Goal: Information Seeking & Learning: Learn about a topic

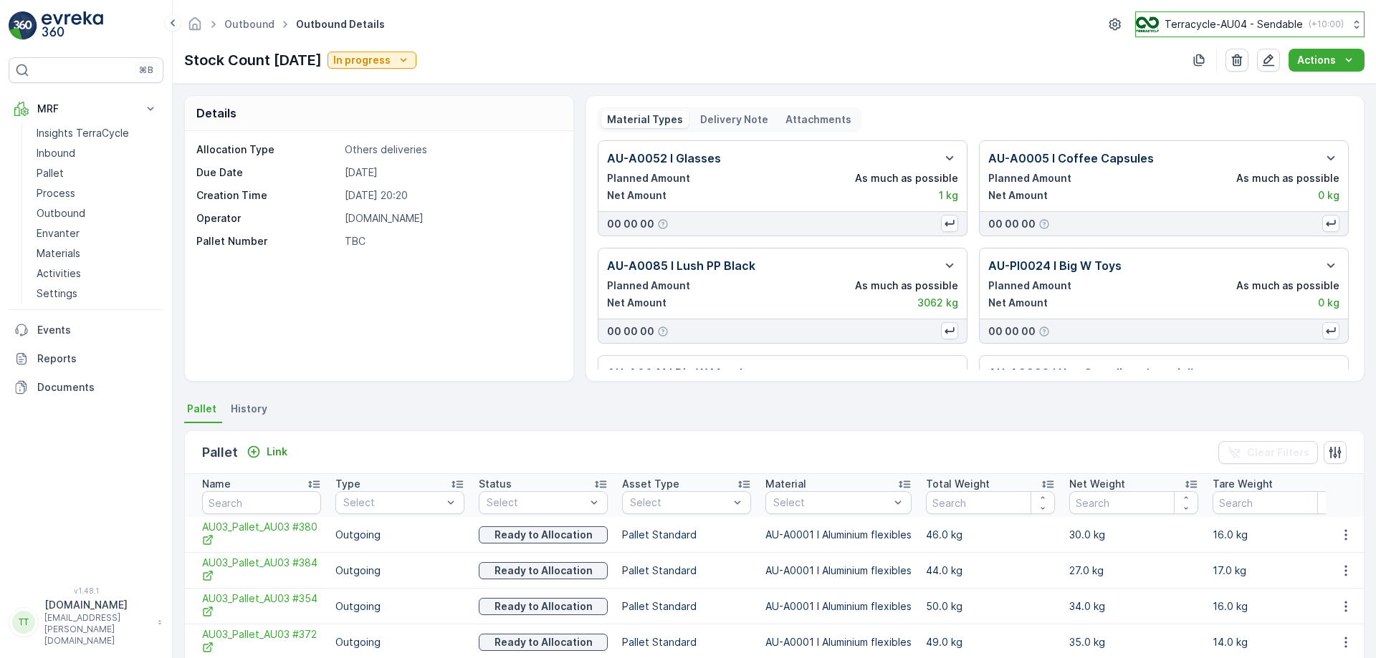
click at [1196, 28] on p "Terracycle-AU04 - Sendable" at bounding box center [1233, 24] width 138 height 14
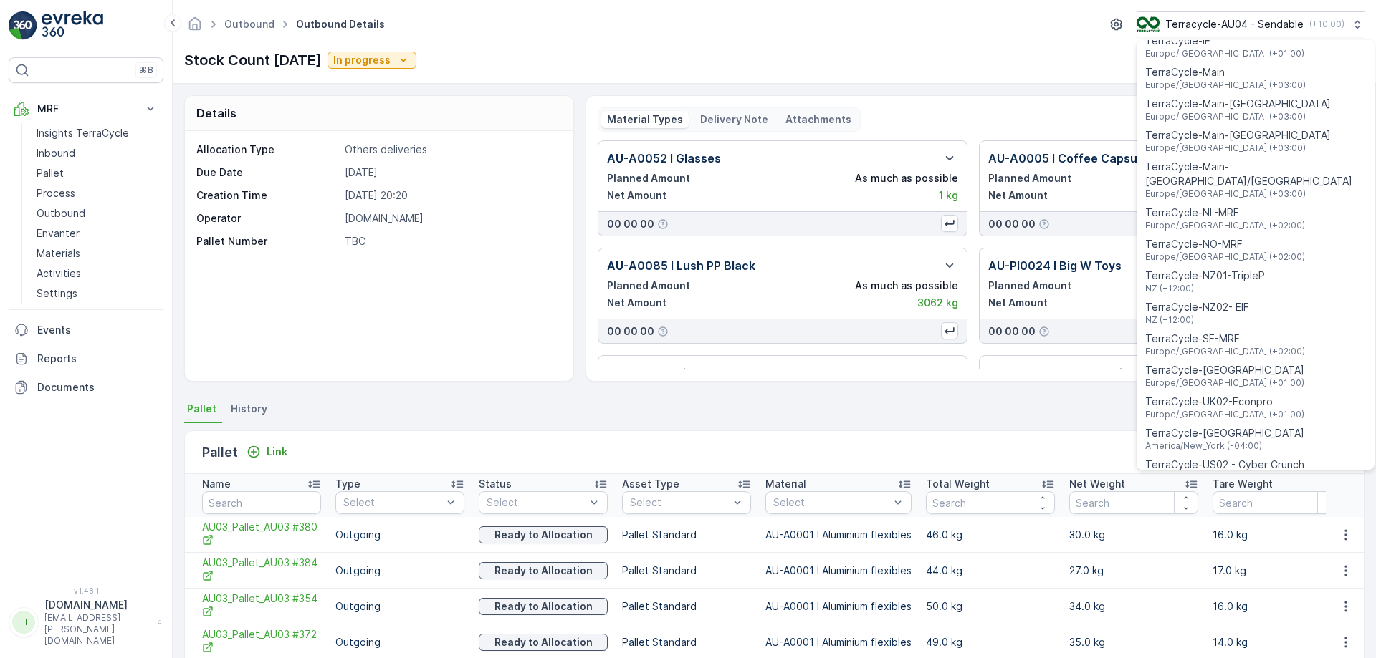
scroll to position [534, 0]
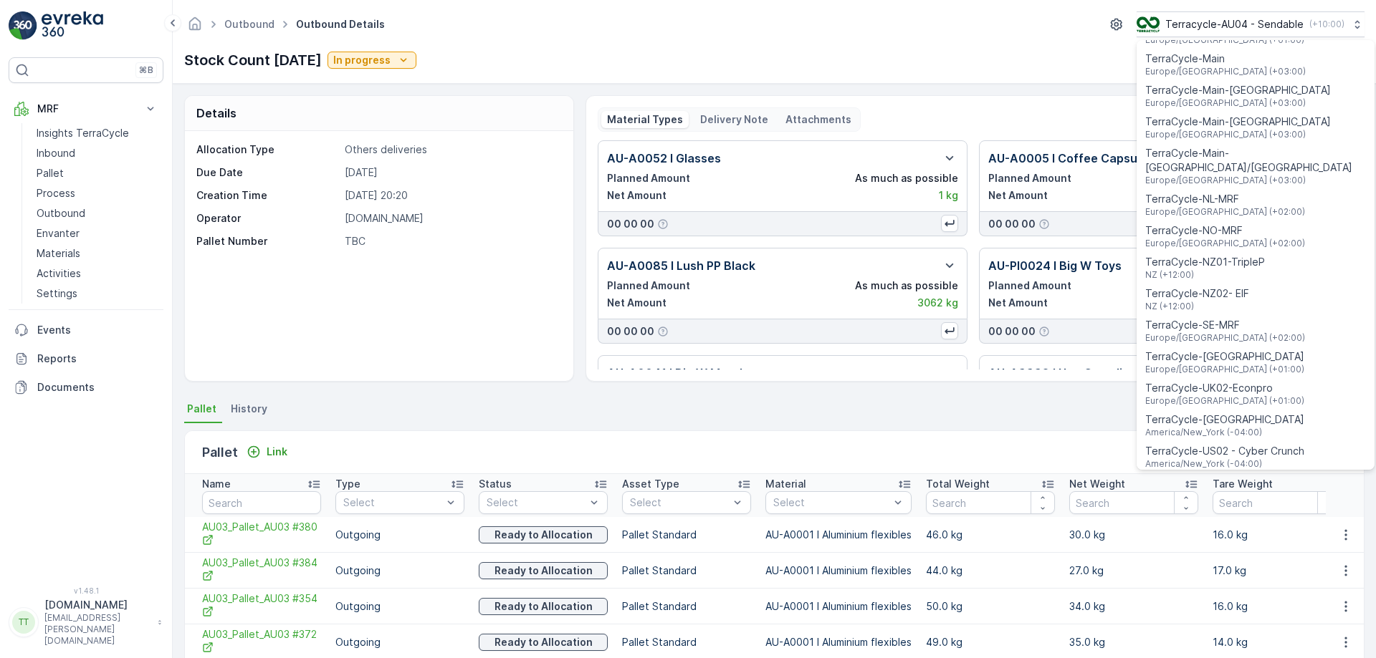
click at [1258, 261] on div "TerraCycle-NZ01-TripleP NZ (+12:00)" at bounding box center [1255, 268] width 232 height 32
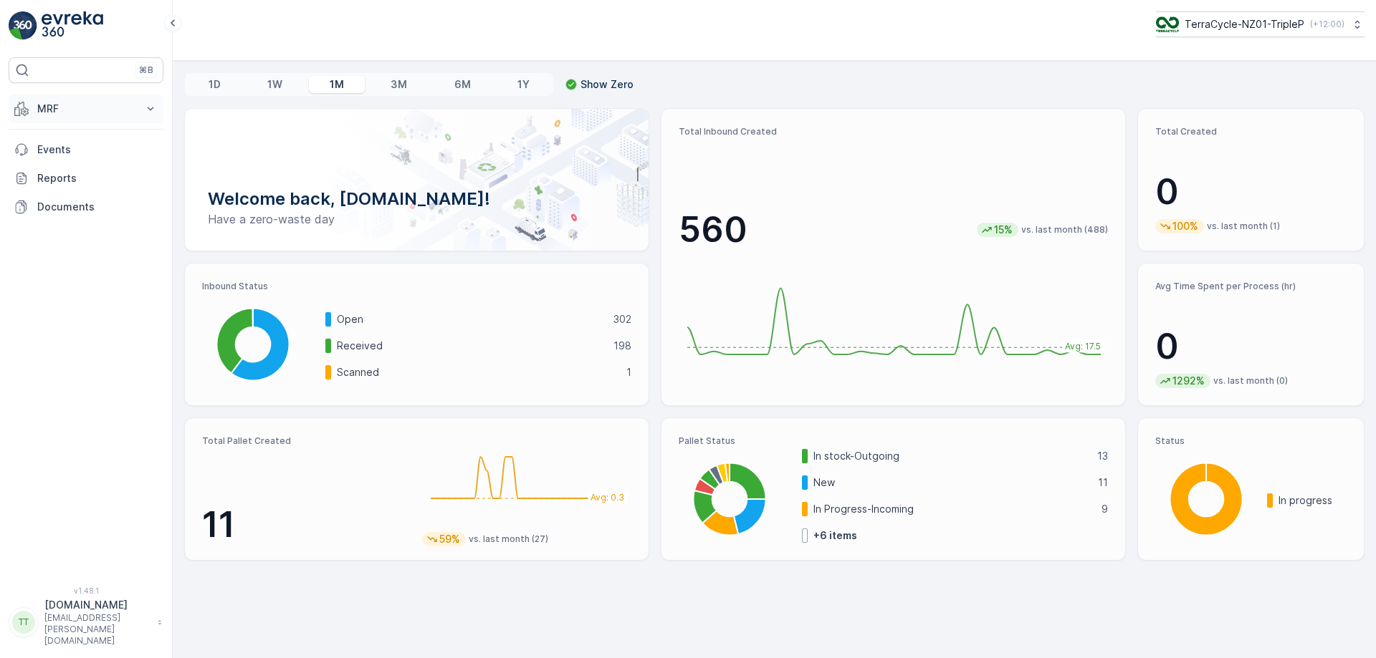
click at [91, 112] on p "MRF" at bounding box center [85, 109] width 97 height 14
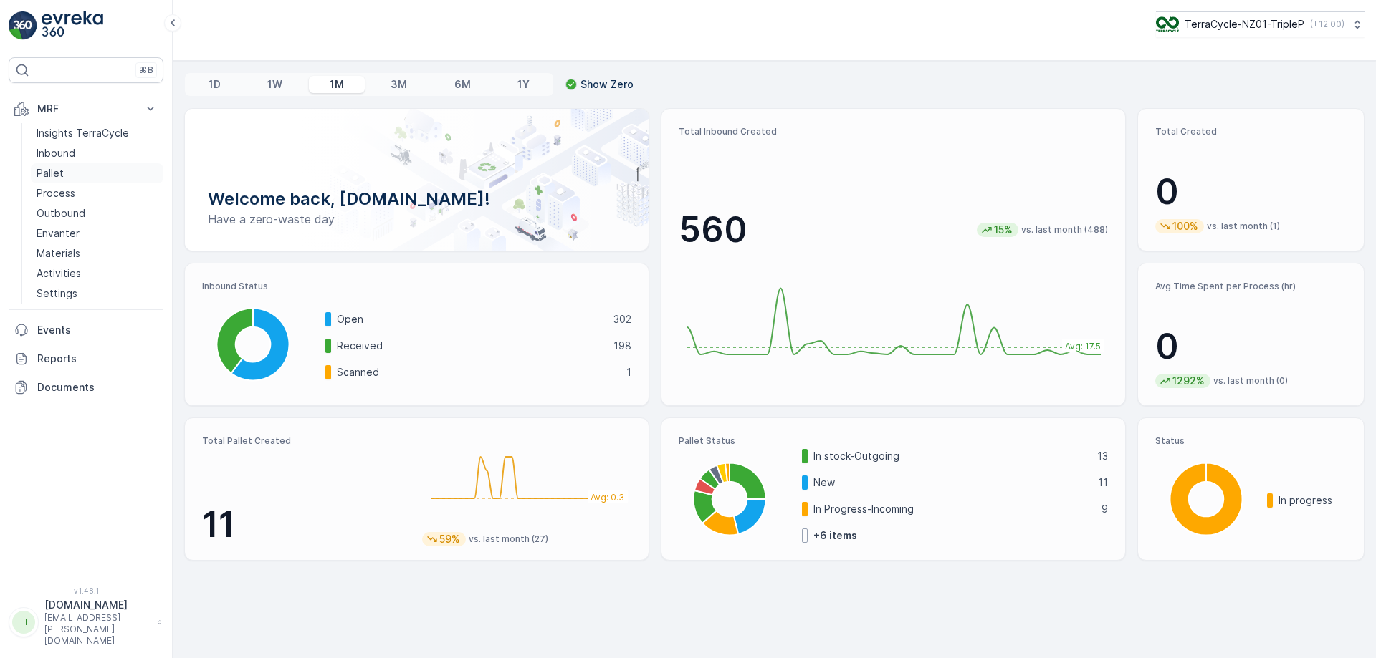
click at [98, 171] on link "Pallet" at bounding box center [97, 173] width 133 height 20
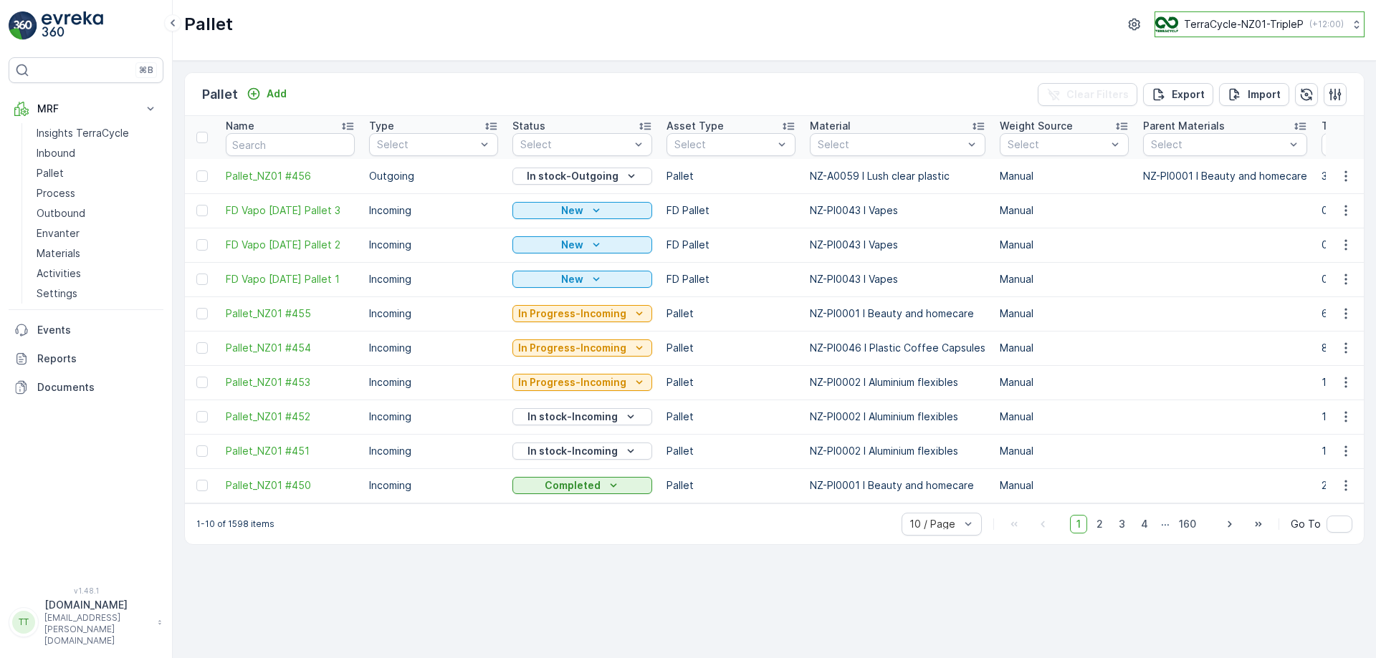
click at [1242, 26] on p "TerraCycle-NZ01-TripleP" at bounding box center [1244, 24] width 120 height 14
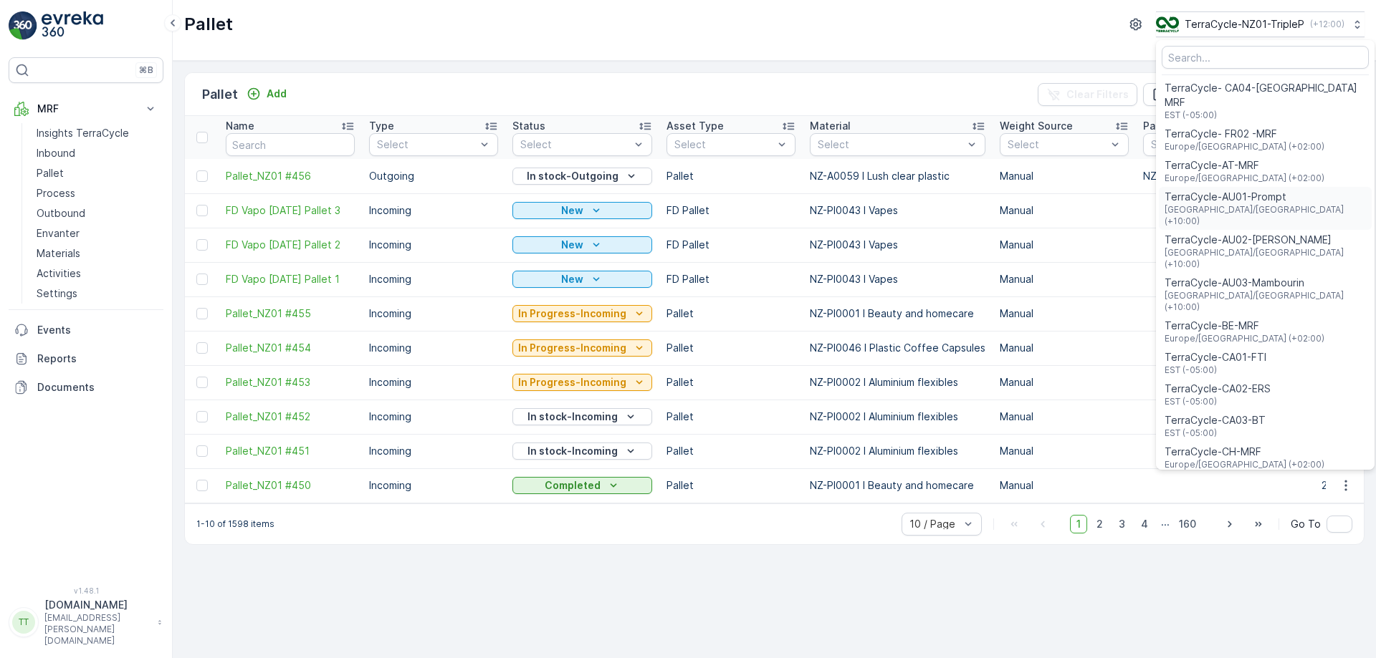
click at [1238, 204] on span "Australia/Sydney (+10:00)" at bounding box center [1264, 215] width 201 height 23
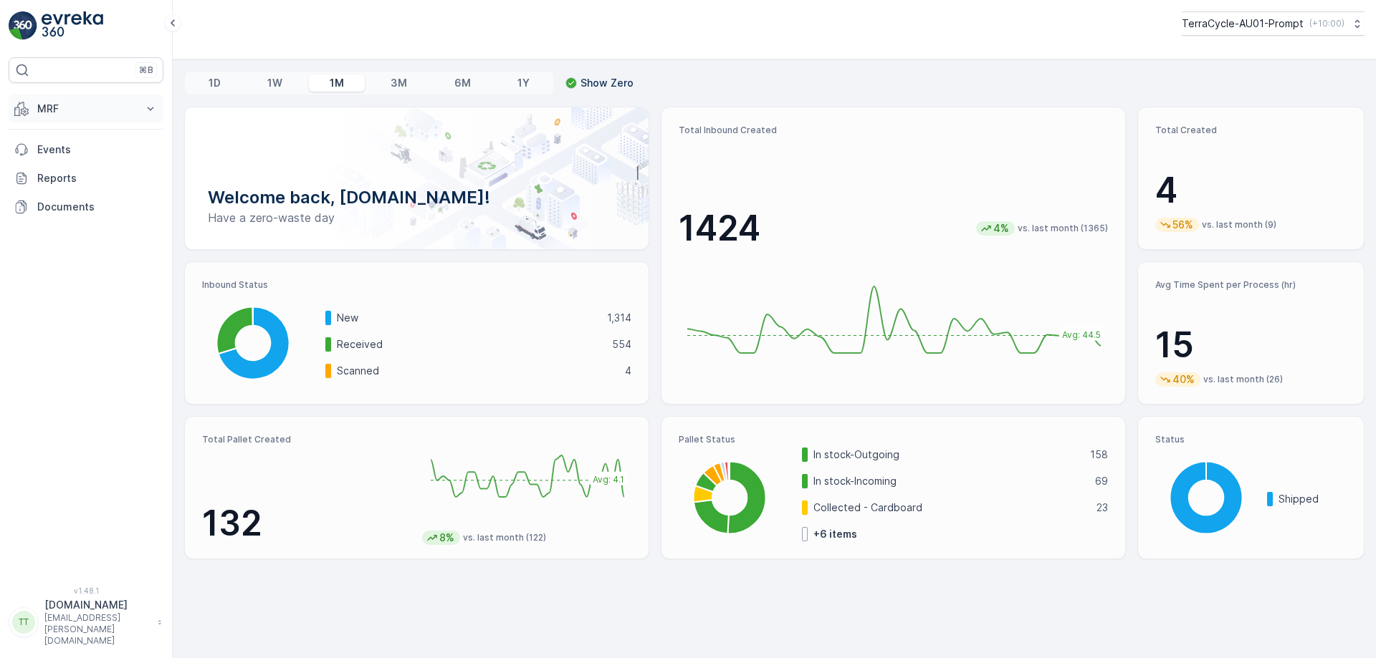
click at [95, 103] on p "MRF" at bounding box center [85, 109] width 97 height 14
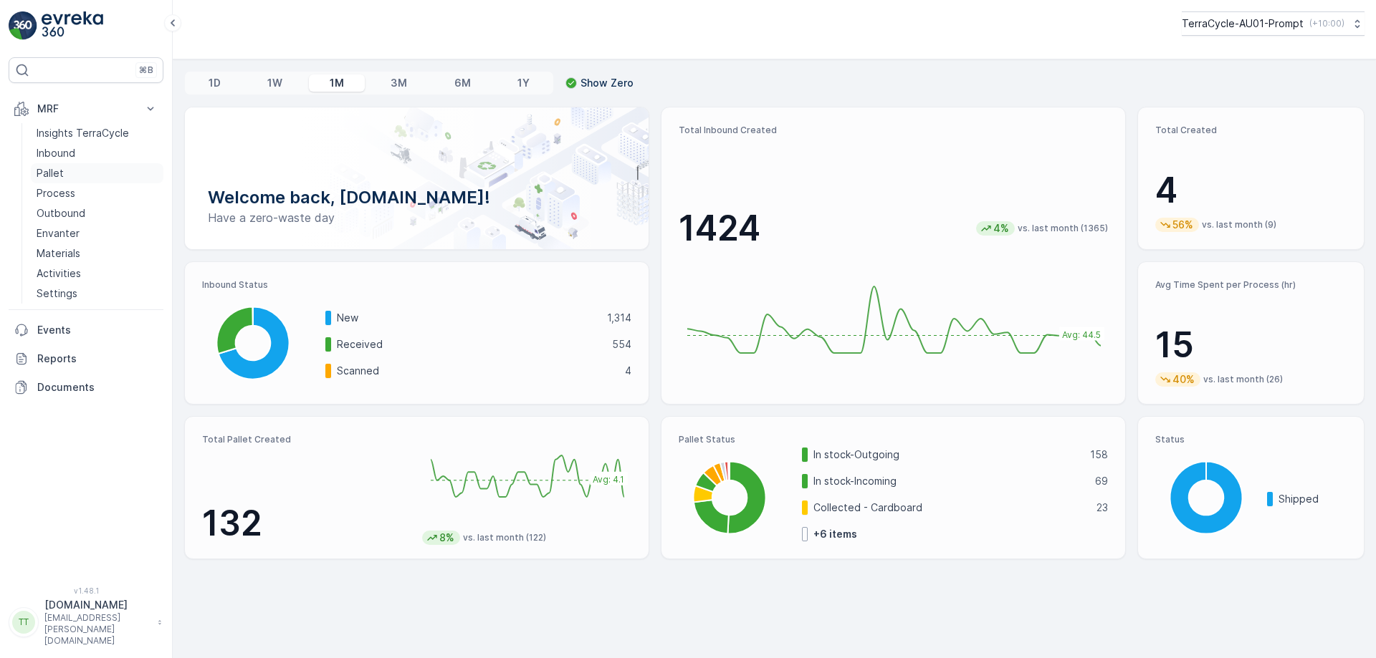
click at [94, 175] on link "Pallet" at bounding box center [97, 173] width 133 height 20
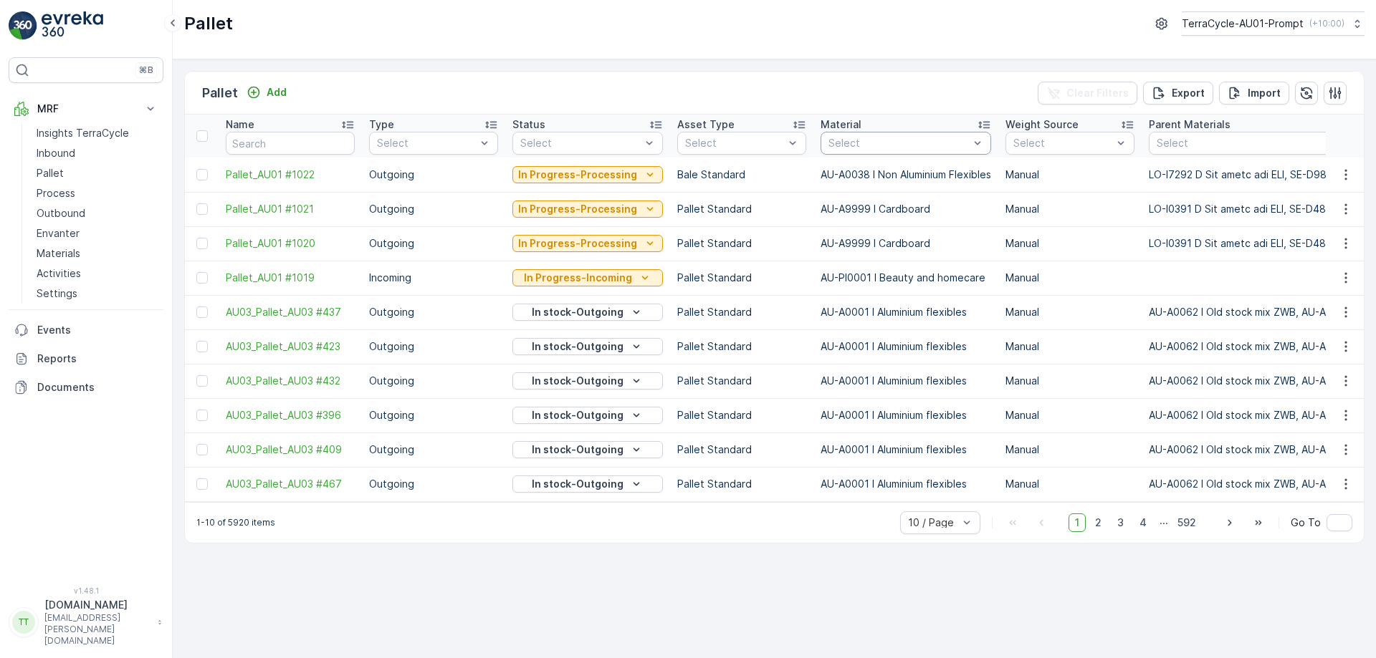
click at [846, 151] on div "Select" at bounding box center [905, 143] width 171 height 23
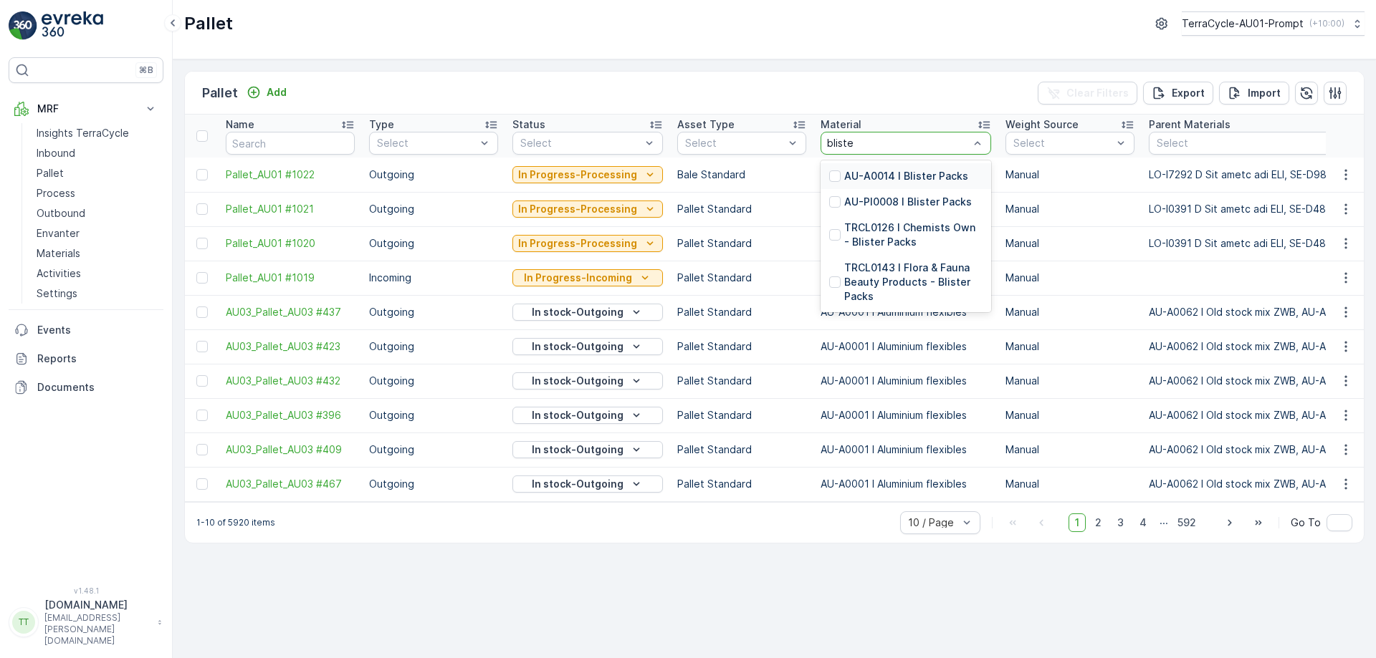
type input "blister"
click at [883, 198] on p "AU-PI0008 I Blister Packs" at bounding box center [908, 202] width 128 height 14
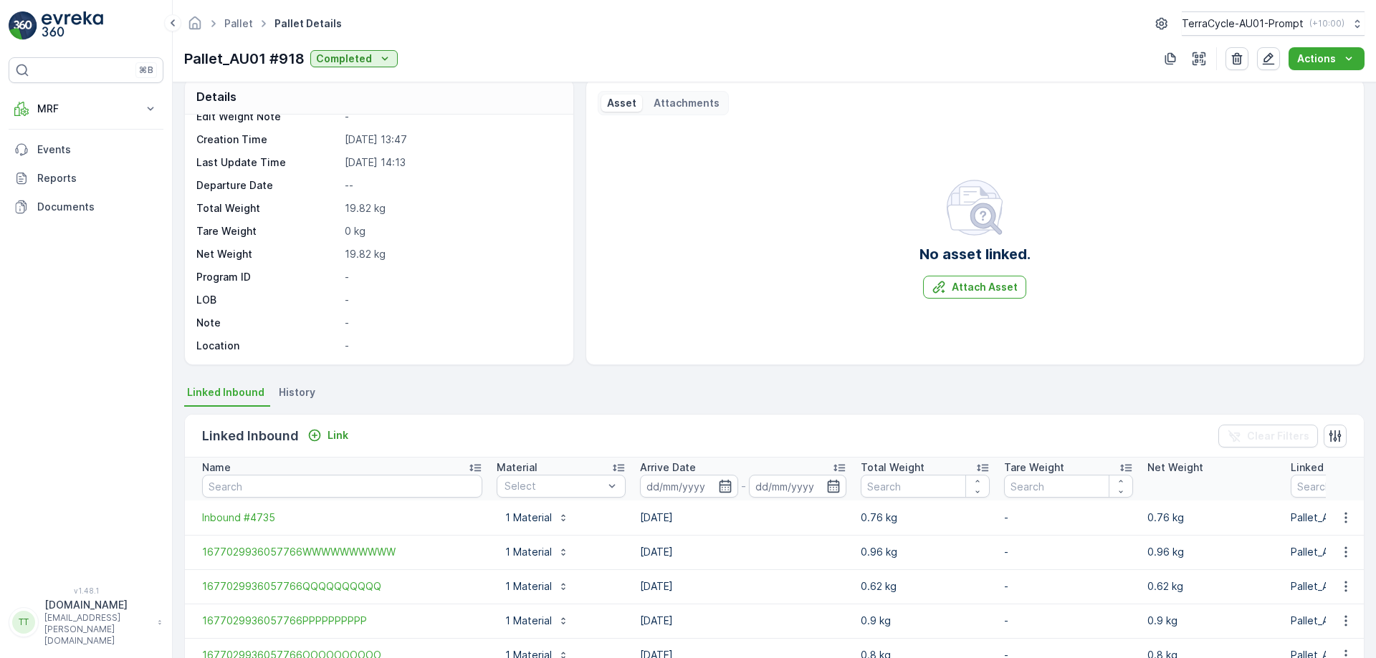
scroll to position [14, 0]
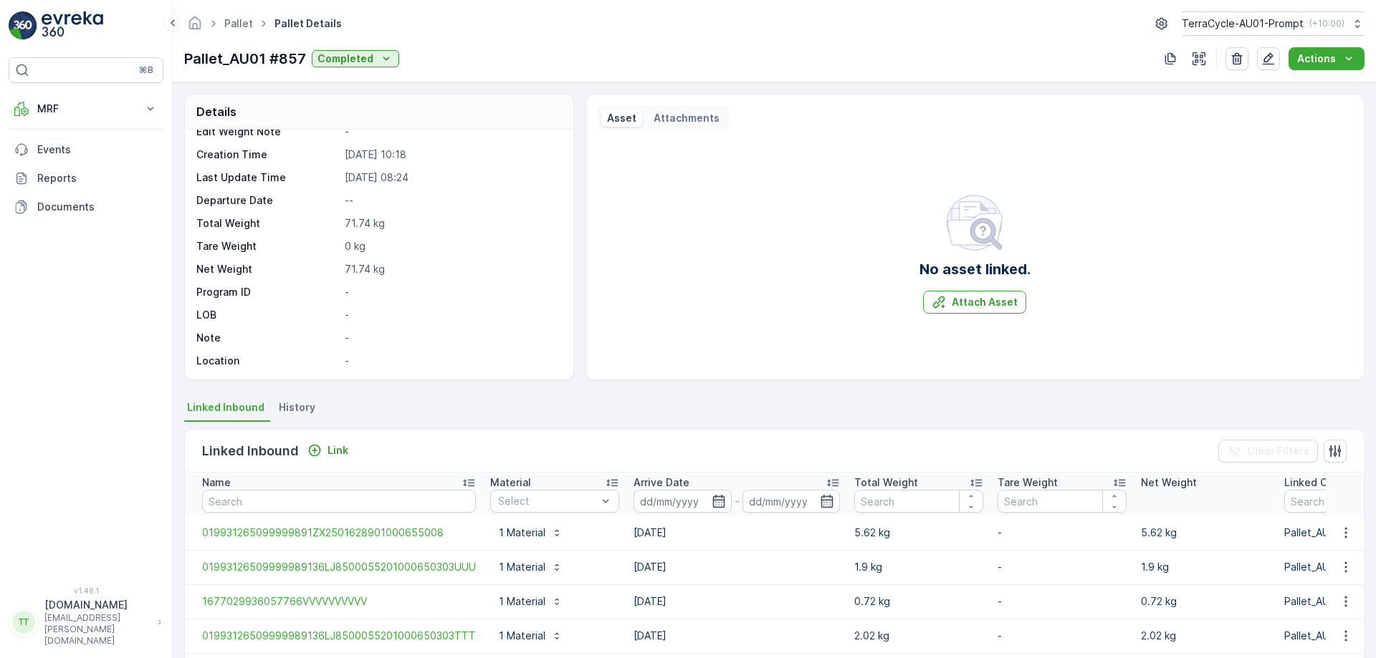
scroll to position [269, 0]
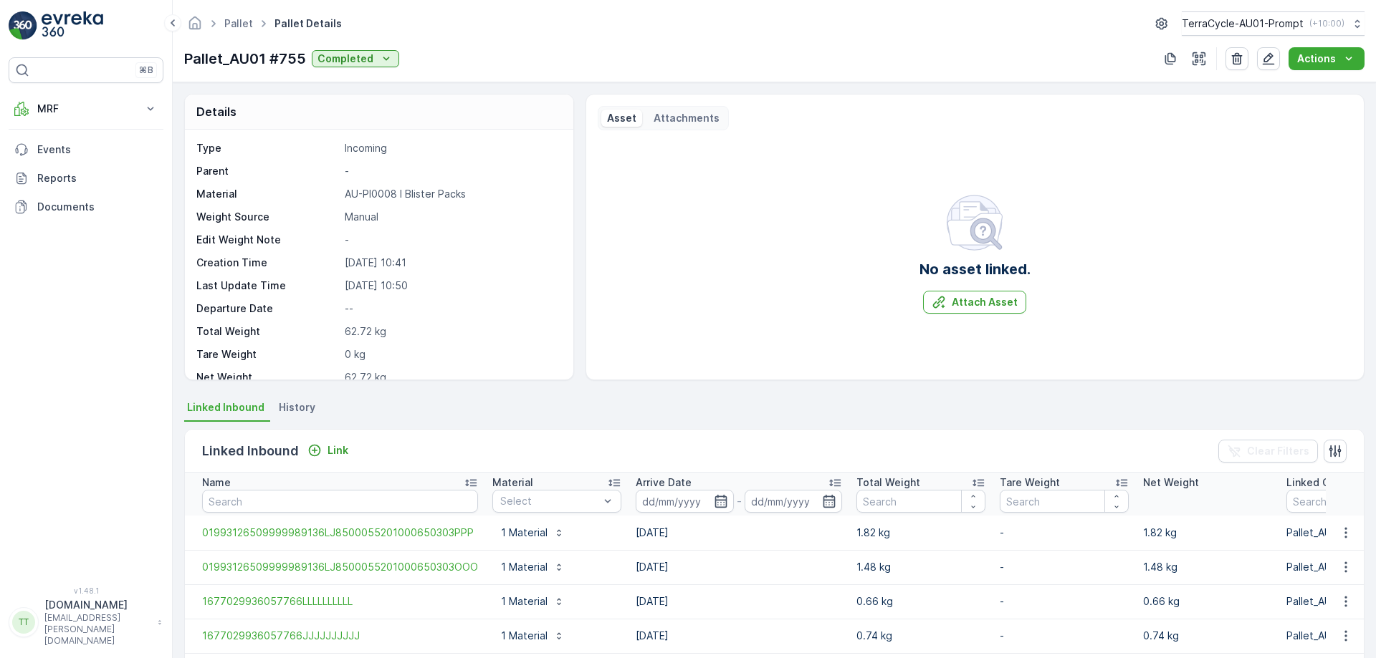
click at [514, 117] on div "Details" at bounding box center [379, 112] width 388 height 35
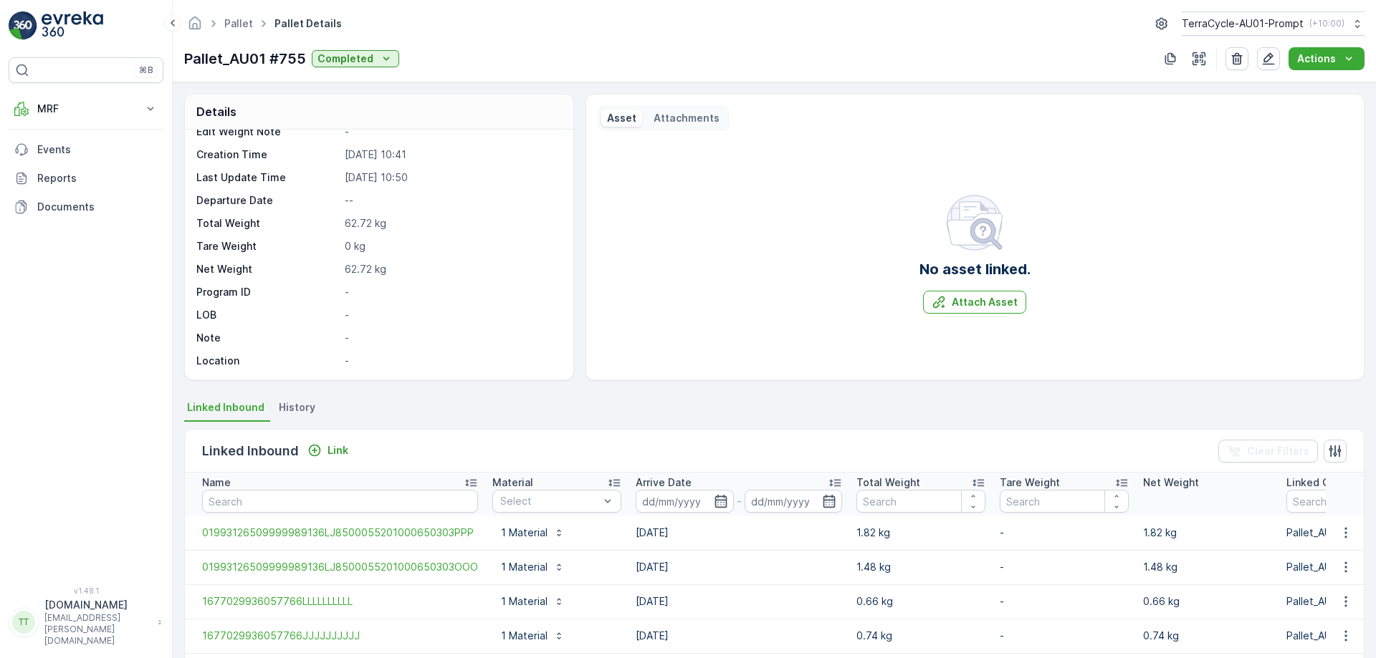
scroll to position [269, 0]
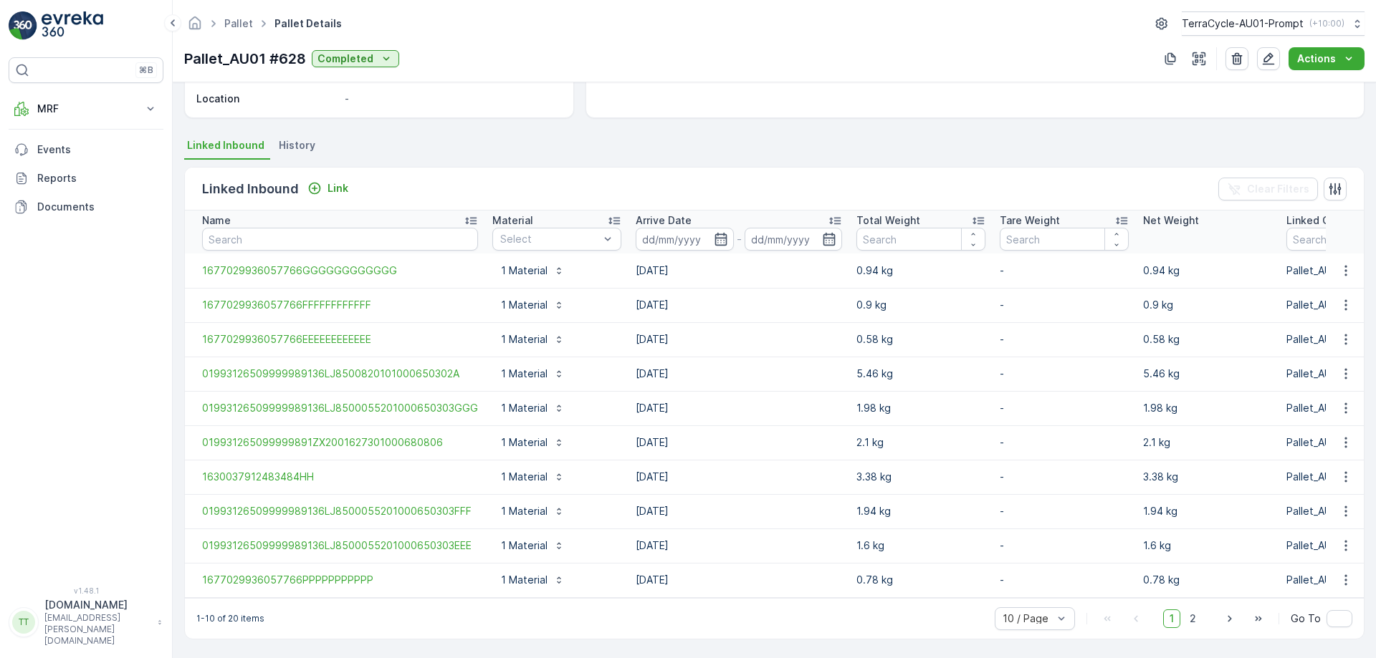
scroll to position [269, 0]
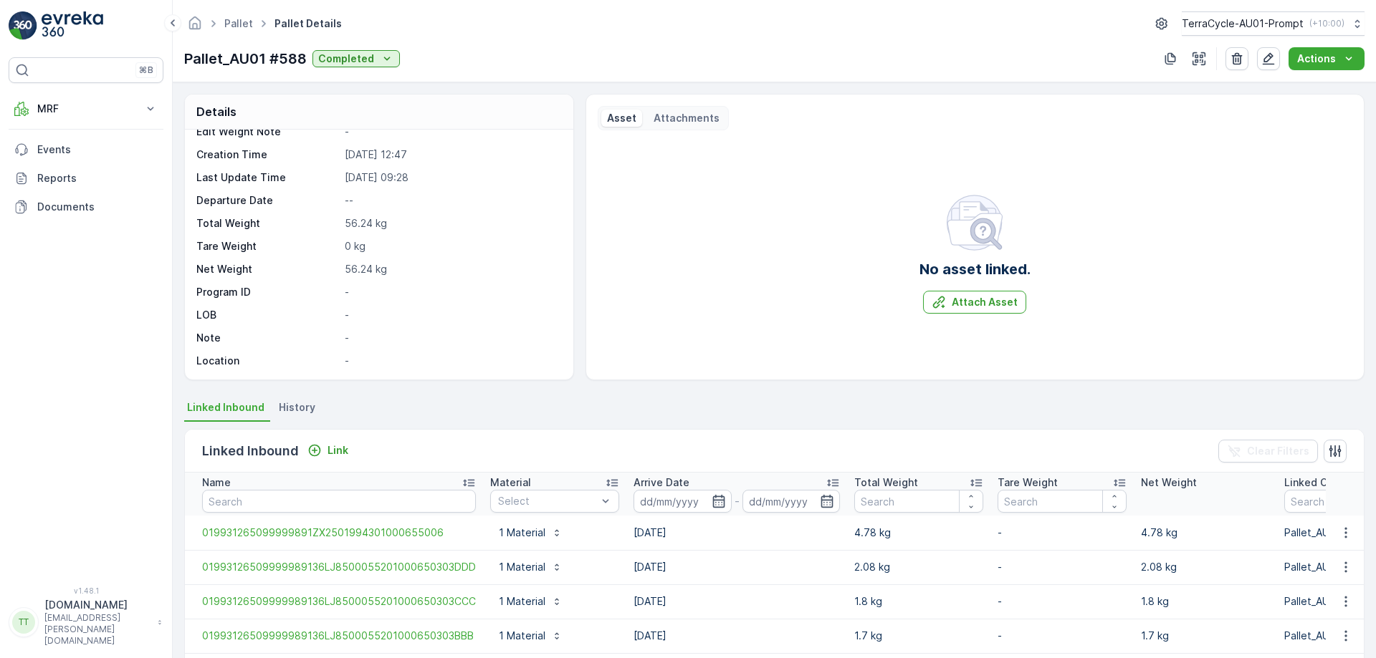
scroll to position [269, 0]
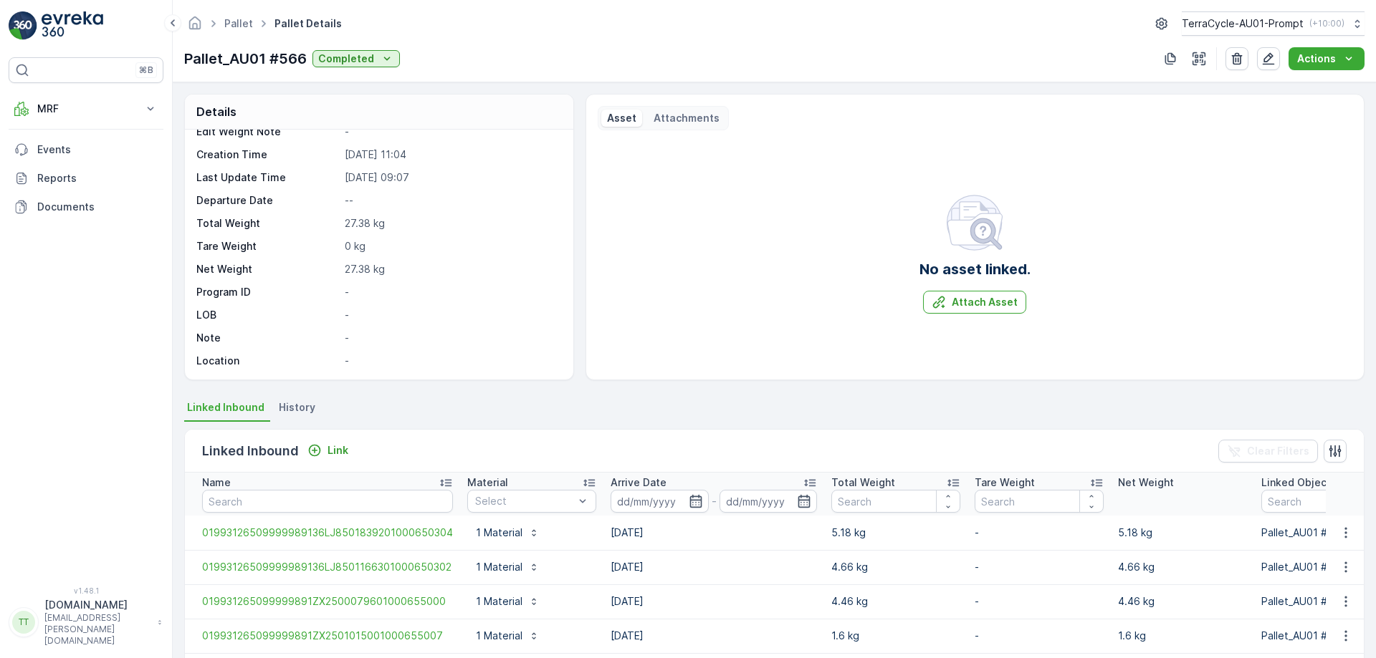
scroll to position [256, 0]
